Goal: Information Seeking & Learning: Learn about a topic

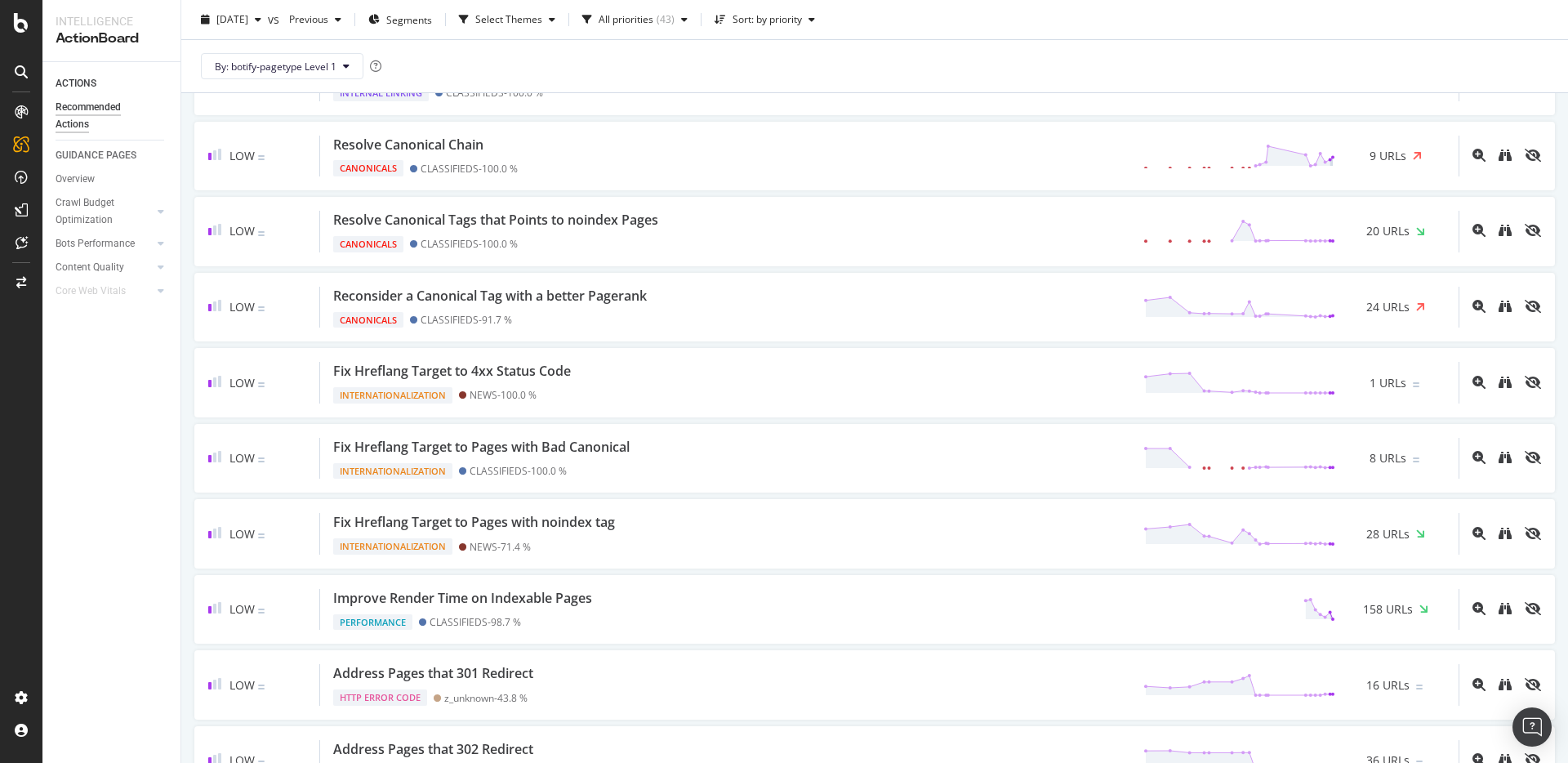
scroll to position [2995, 0]
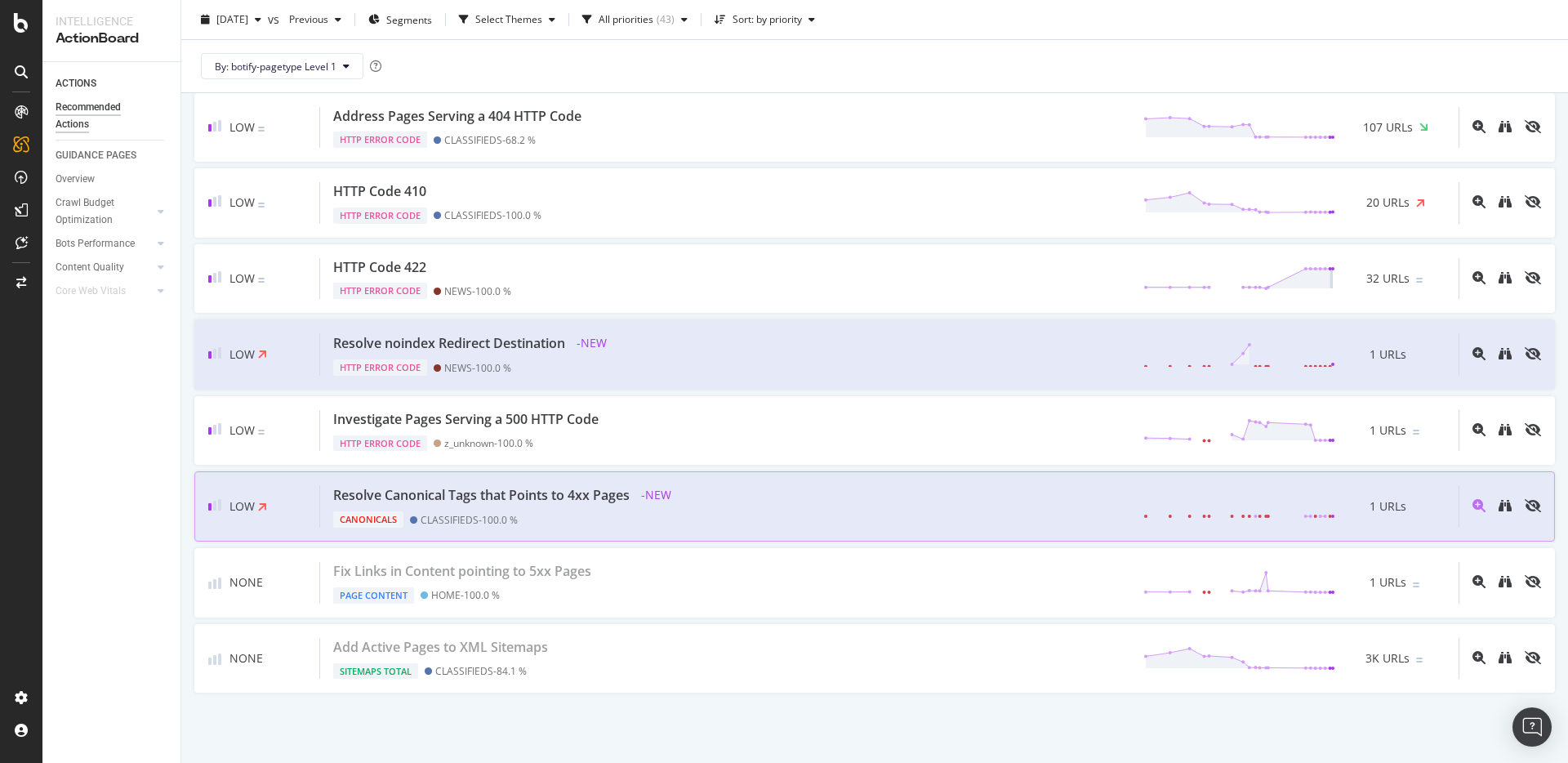
click at [622, 497] on div "Resolve Canonical Tags that Points to 4xx Pages" at bounding box center [481, 495] width 297 height 19
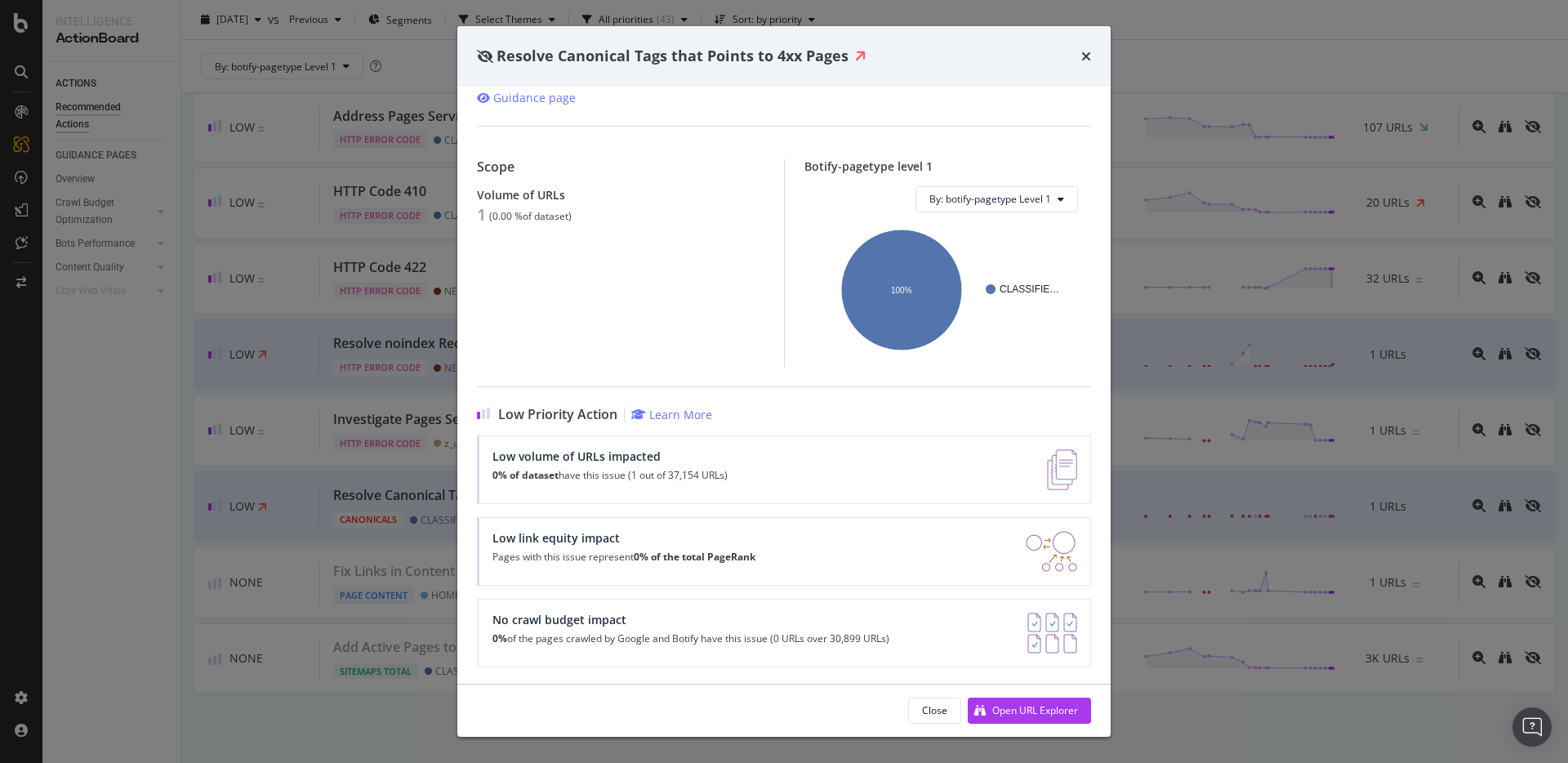
scroll to position [55, 0]
click at [1089, 55] on icon "times" at bounding box center [1086, 56] width 9 height 13
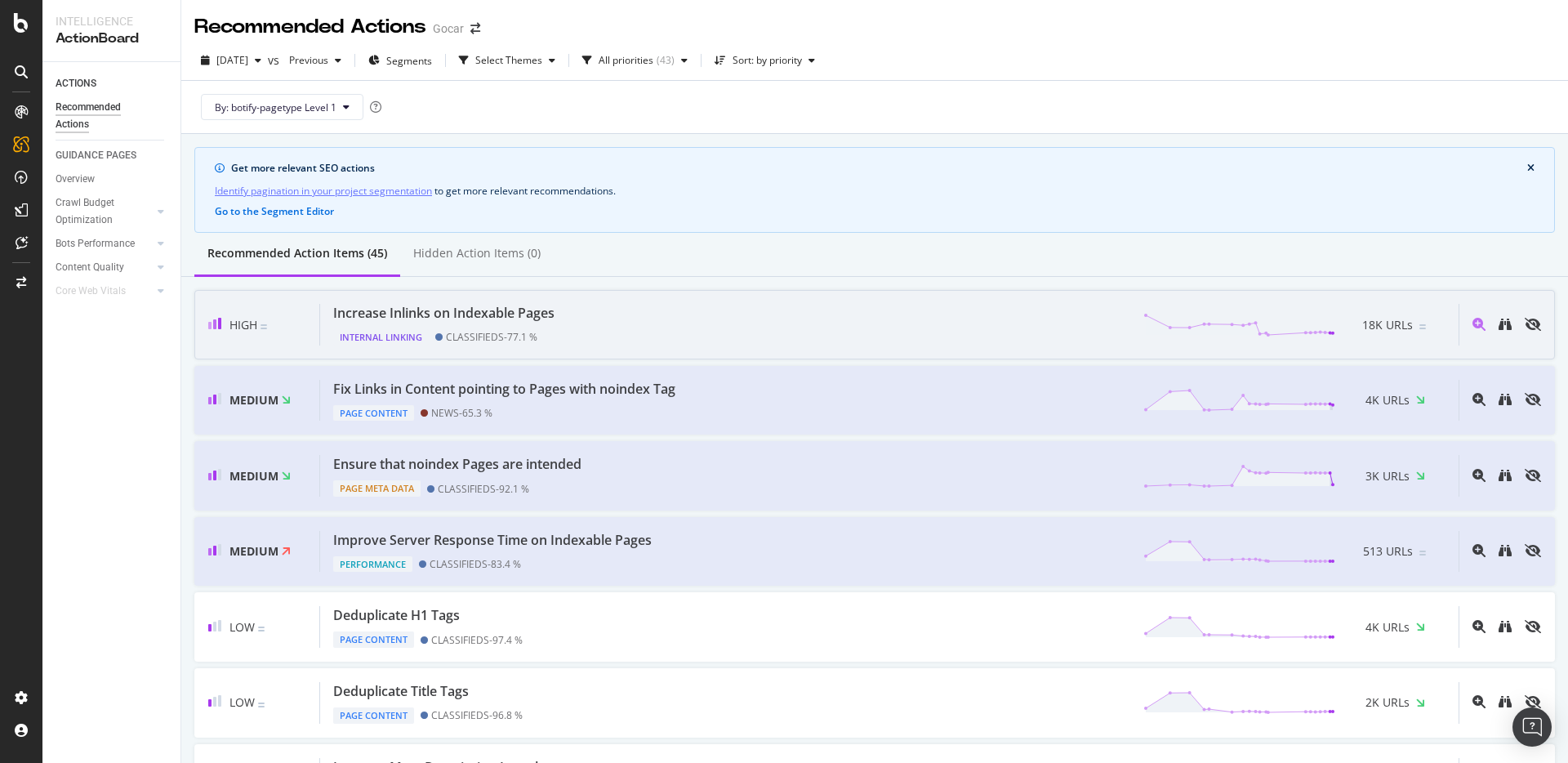
click at [666, 314] on div "Increase Inlinks on Indexable Pages Internal Linking CLASSIFIEDS - 77.1 % 18K U…" at bounding box center [889, 325] width 1138 height 42
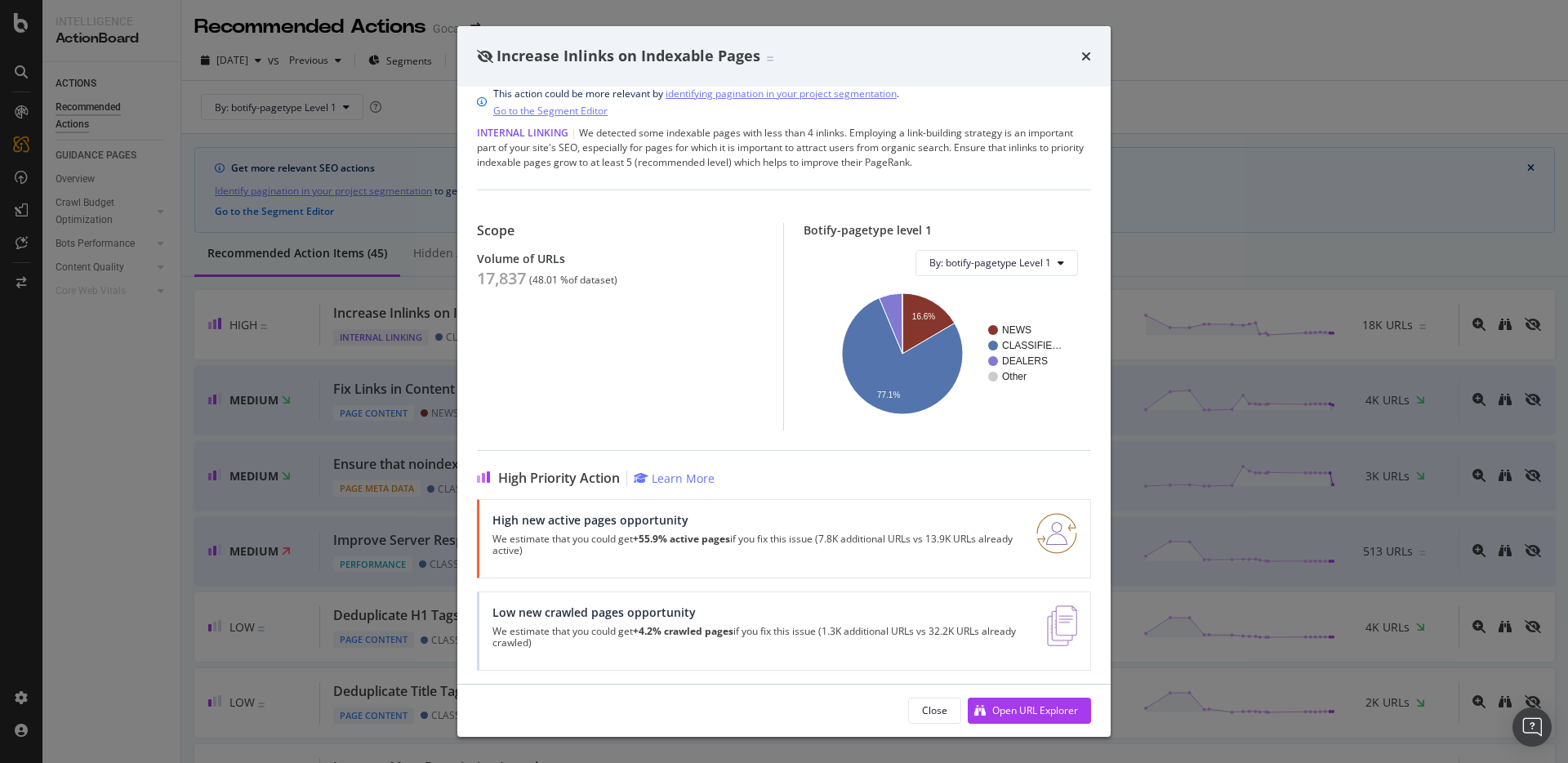
scroll to position [28, 0]
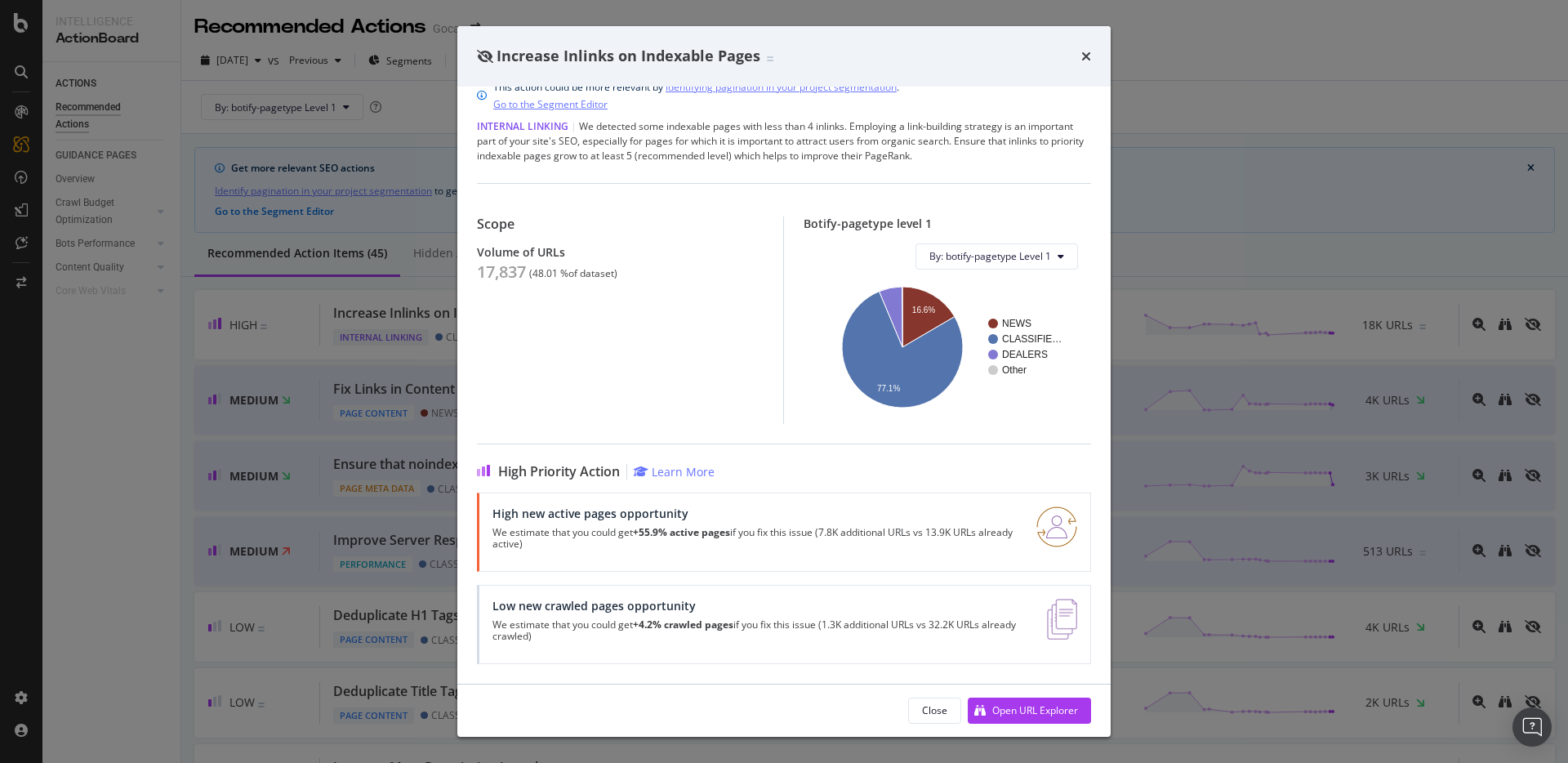
click at [423, 283] on div "Increase Inlinks on Indexable Pages This action could be more relevant by ident…" at bounding box center [784, 381] width 1568 height 763
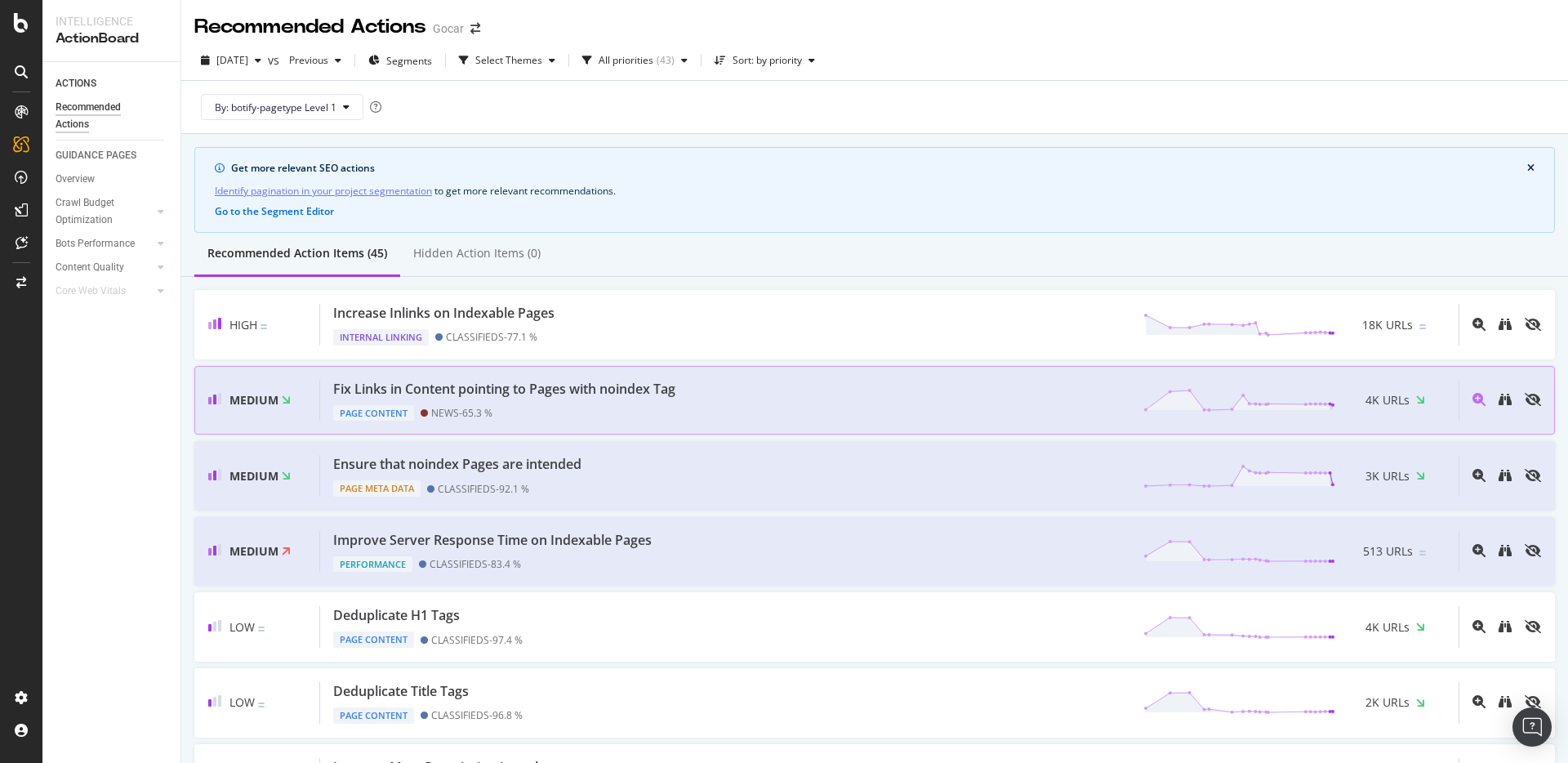
click at [629, 392] on div "Fix Links in Content pointing to Pages with noindex Tag" at bounding box center [505, 389] width 343 height 19
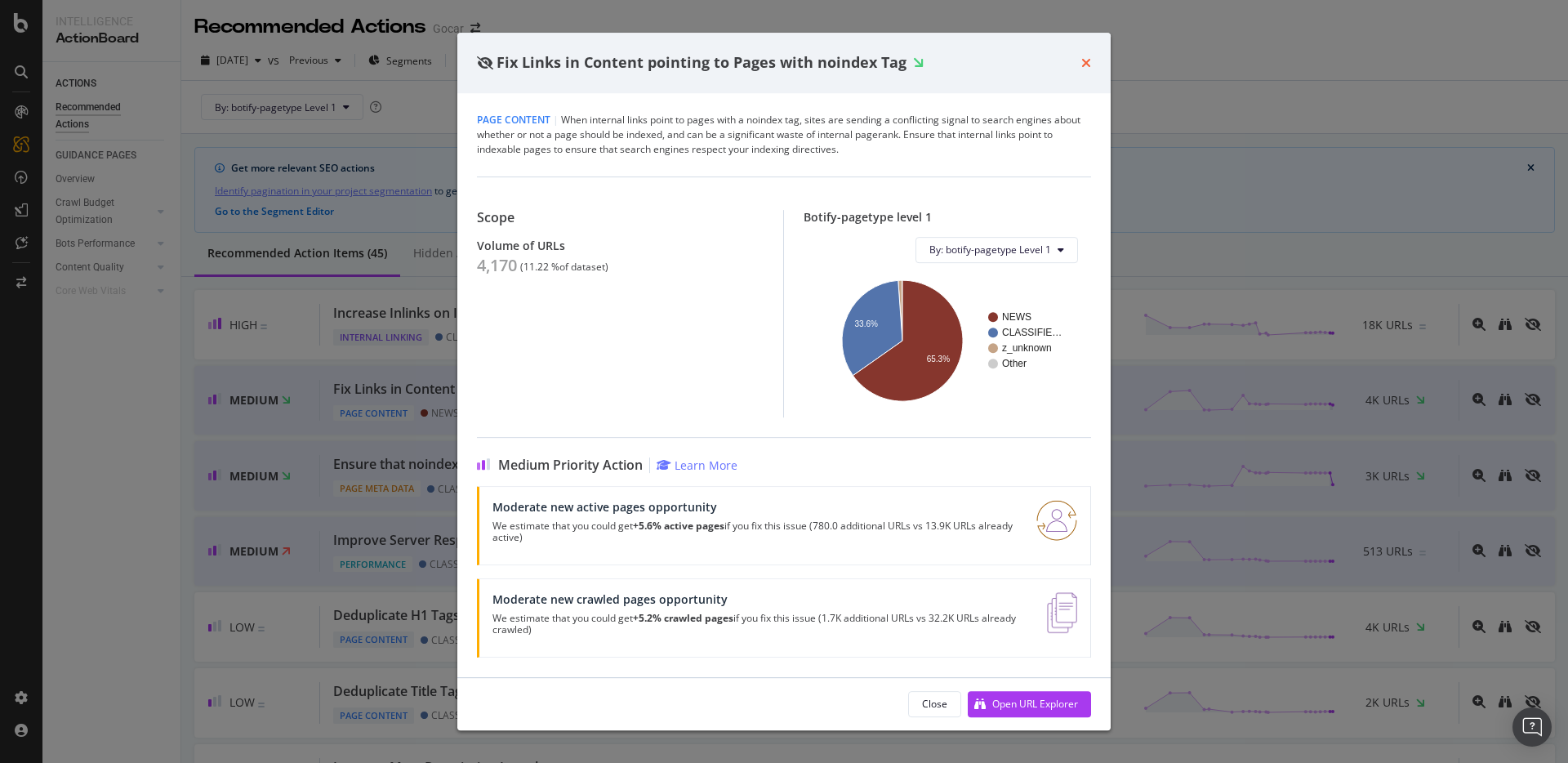
click at [1083, 61] on icon "times" at bounding box center [1086, 63] width 9 height 13
